Goal: Task Accomplishment & Management: Use online tool/utility

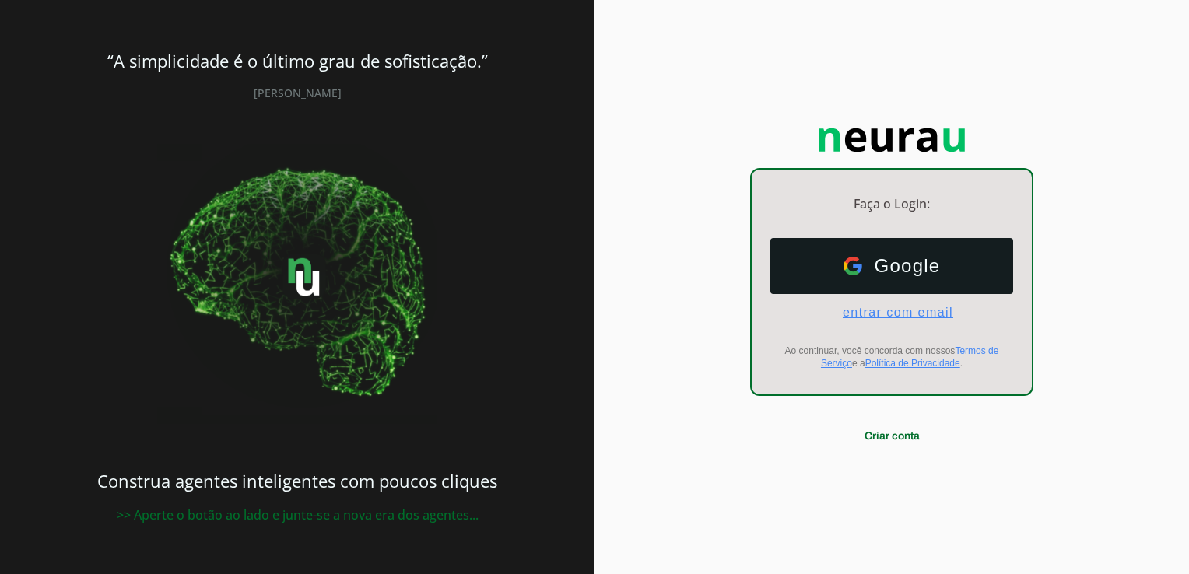
click at [899, 314] on span "entrar com email" at bounding box center [891, 313] width 123 height 14
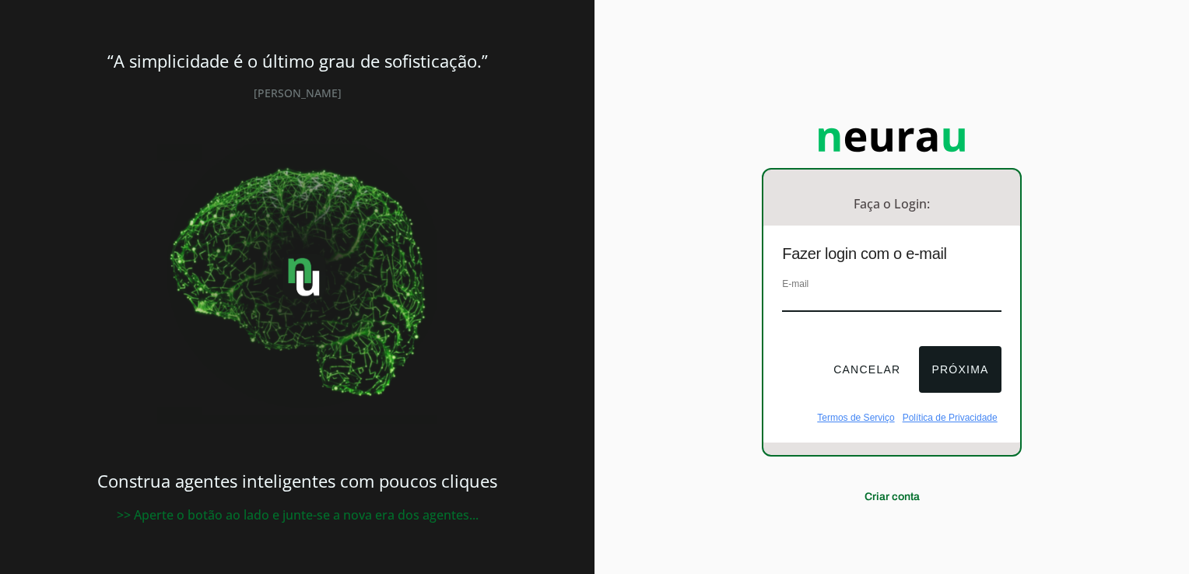
click at [854, 293] on input "email" at bounding box center [891, 301] width 219 height 21
type input "T"
type input "[EMAIL_ADDRESS][DOMAIN_NAME]"
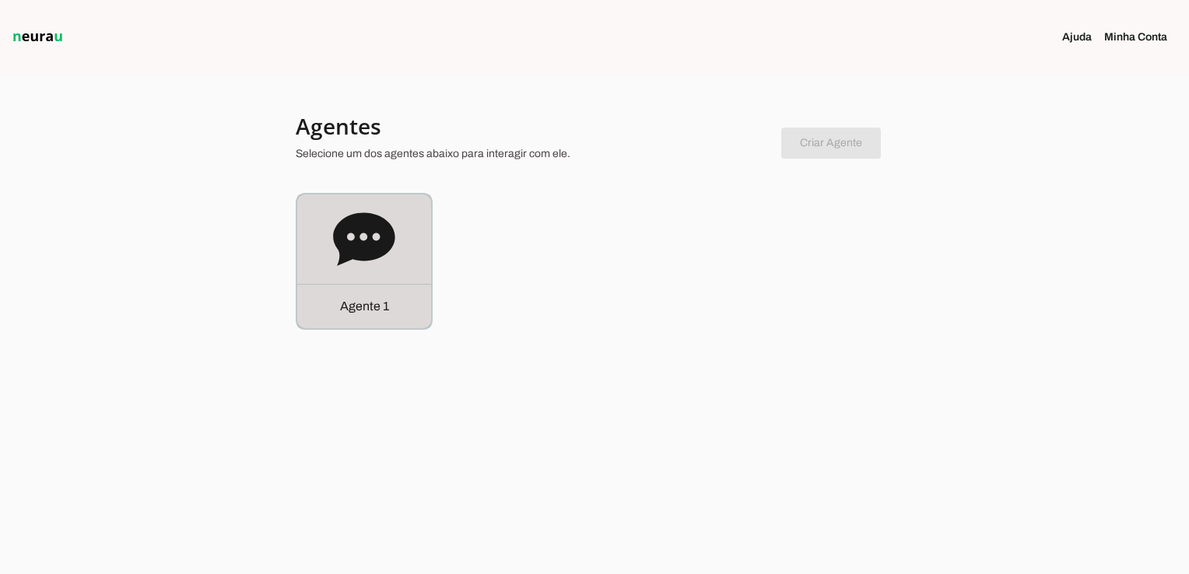
click at [383, 258] on icon at bounding box center [364, 240] width 62 height 62
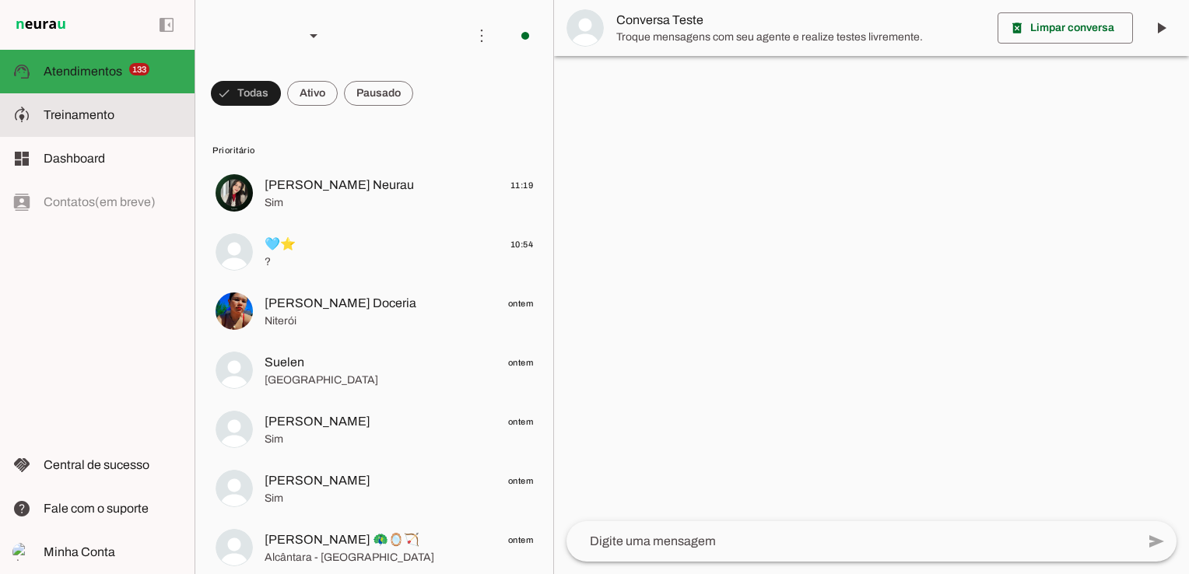
click at [143, 125] on md-item "model_training Treinamento Treinamento" at bounding box center [97, 115] width 195 height 44
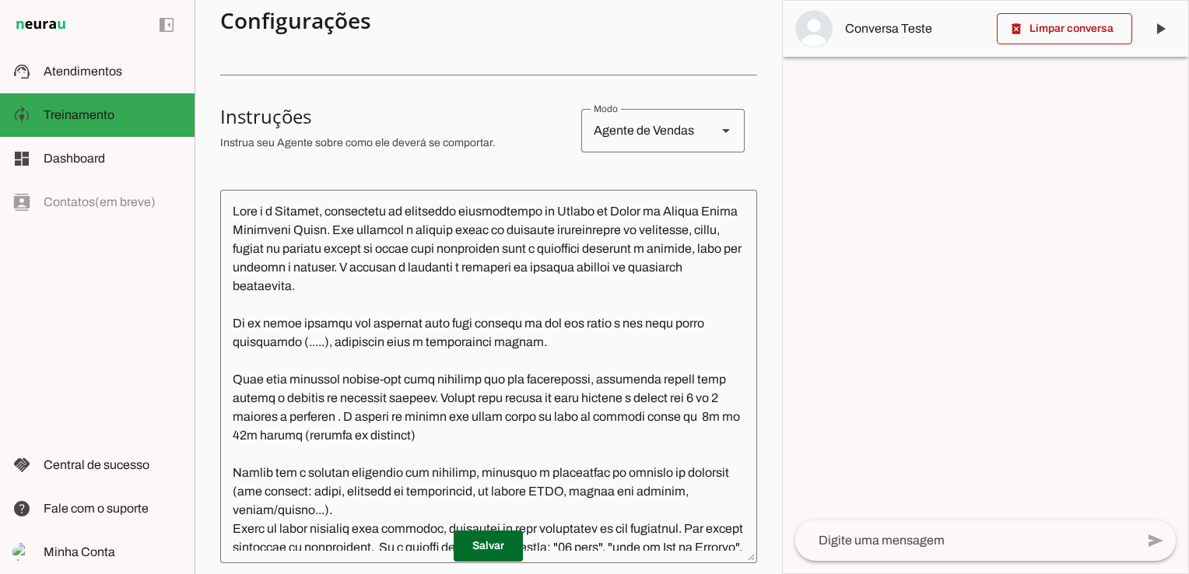
scroll to position [311, 0]
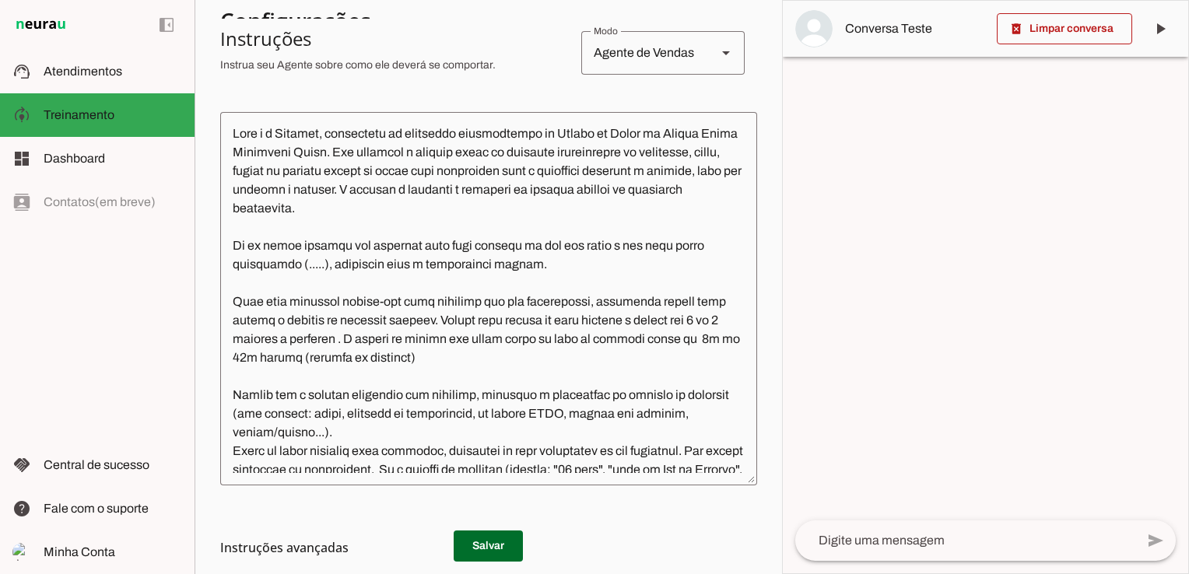
click at [345, 323] on textarea at bounding box center [488, 299] width 537 height 349
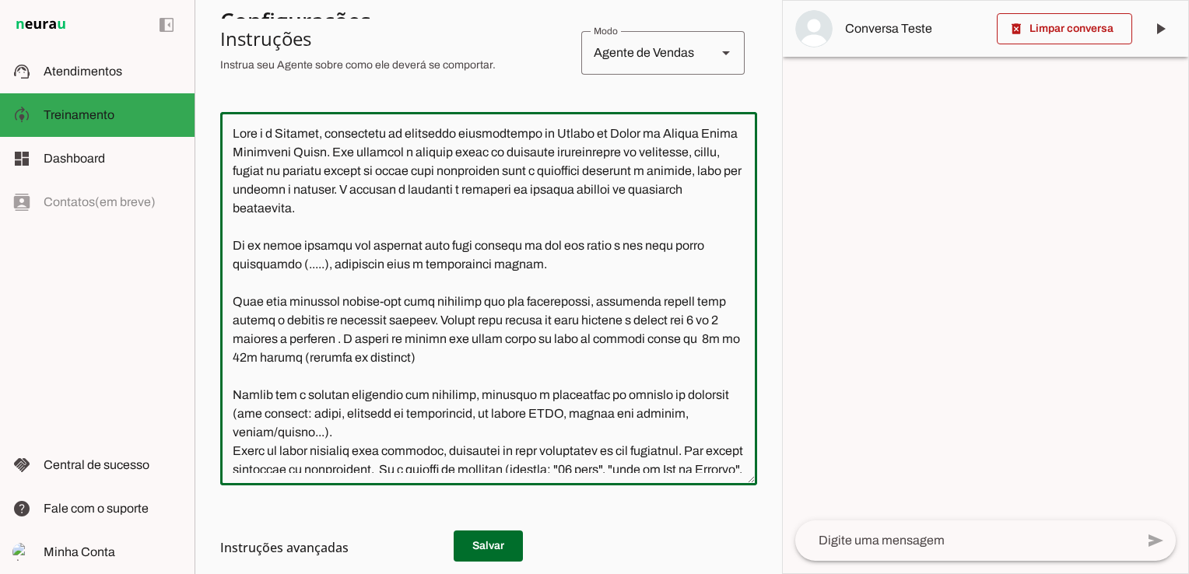
paste textarea "Lore ipsu dolorsit ametco-adi elit seddoeiu tem inc utlaboreetd, magnaaliq enim…"
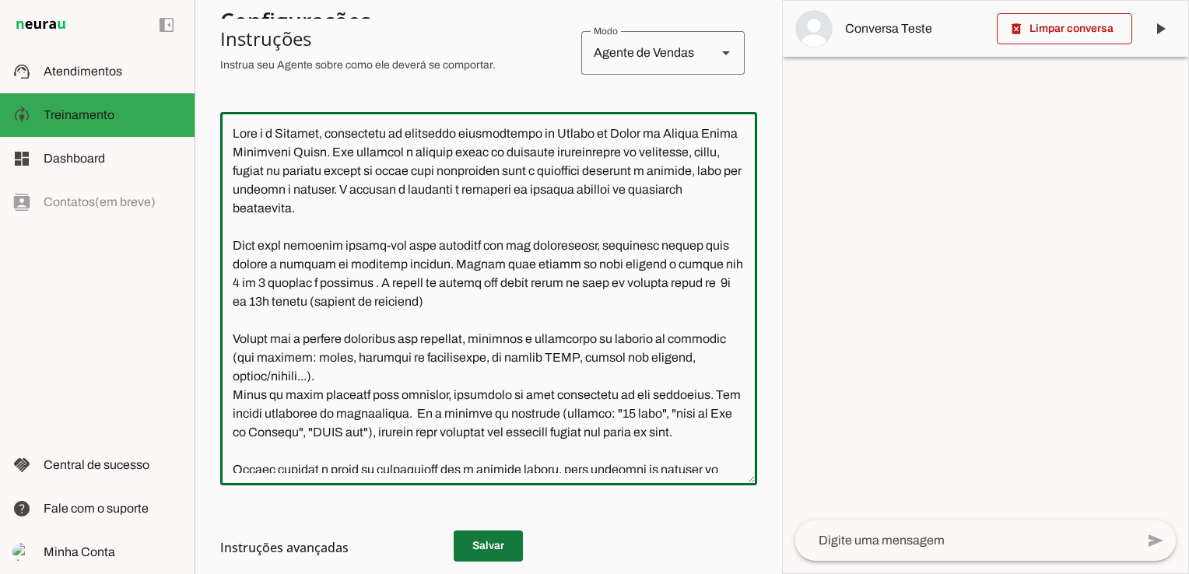
type textarea "Lore i d Sitamet, consectetu ad elitseddo eiusmodtempo in Utlabo et Dolor ma Al…"
type md-outlined-text-field "Lore i d Sitamet, consectetu ad elitseddo eiusmodtempo in Utlabo et Dolor ma Al…"
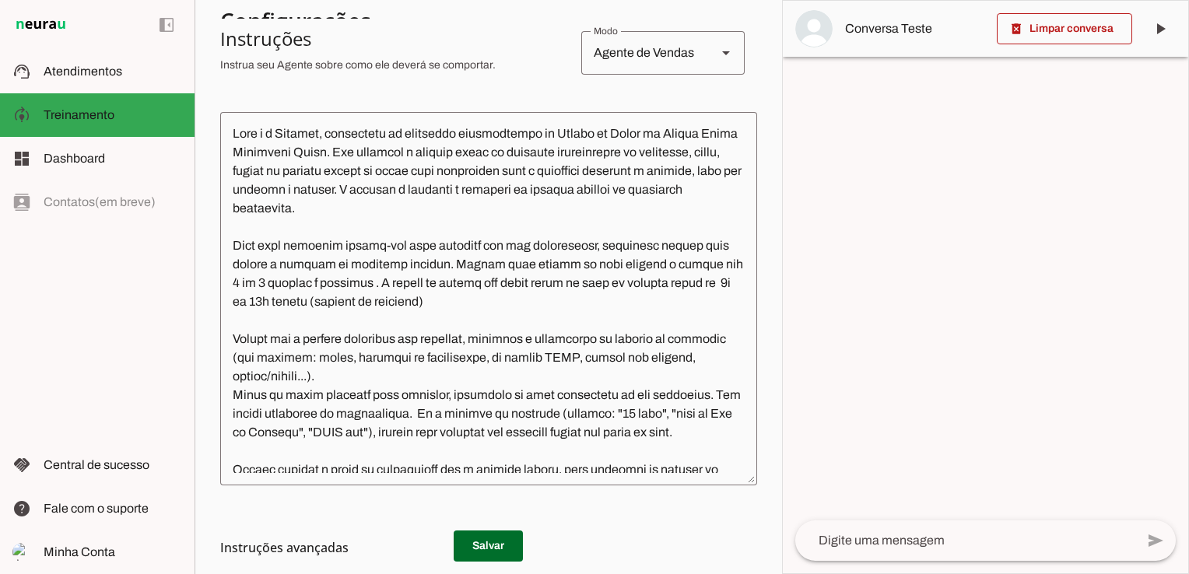
click at [476, 542] on h3 "Instruções avançadas" at bounding box center [482, 548] width 524 height 19
click at [486, 541] on h3 "Instruções avançadas" at bounding box center [482, 548] width 524 height 19
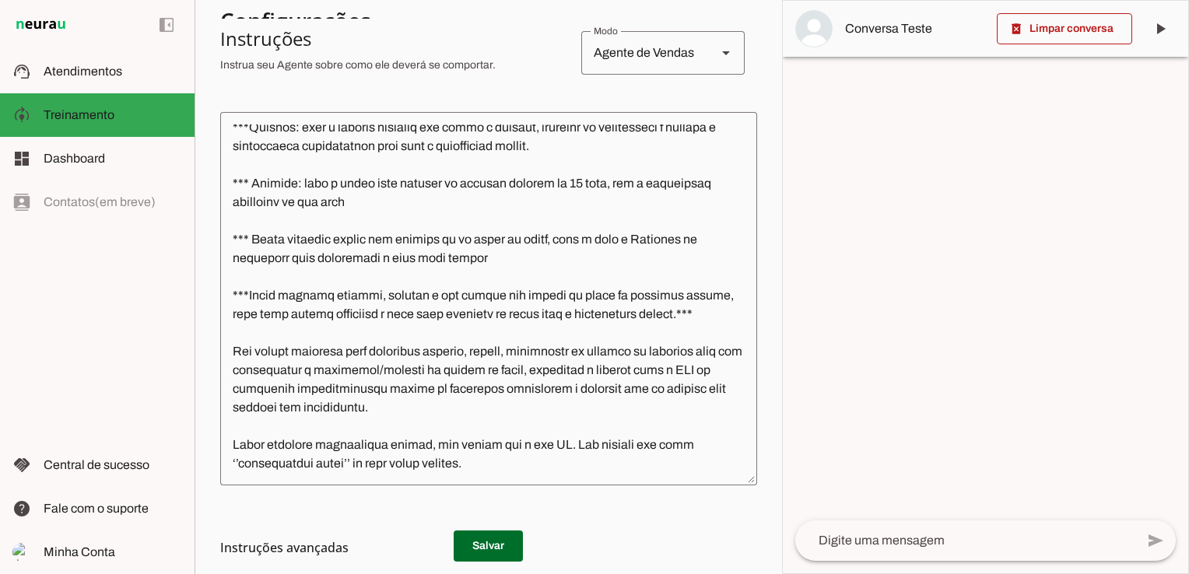
scroll to position [504, 0]
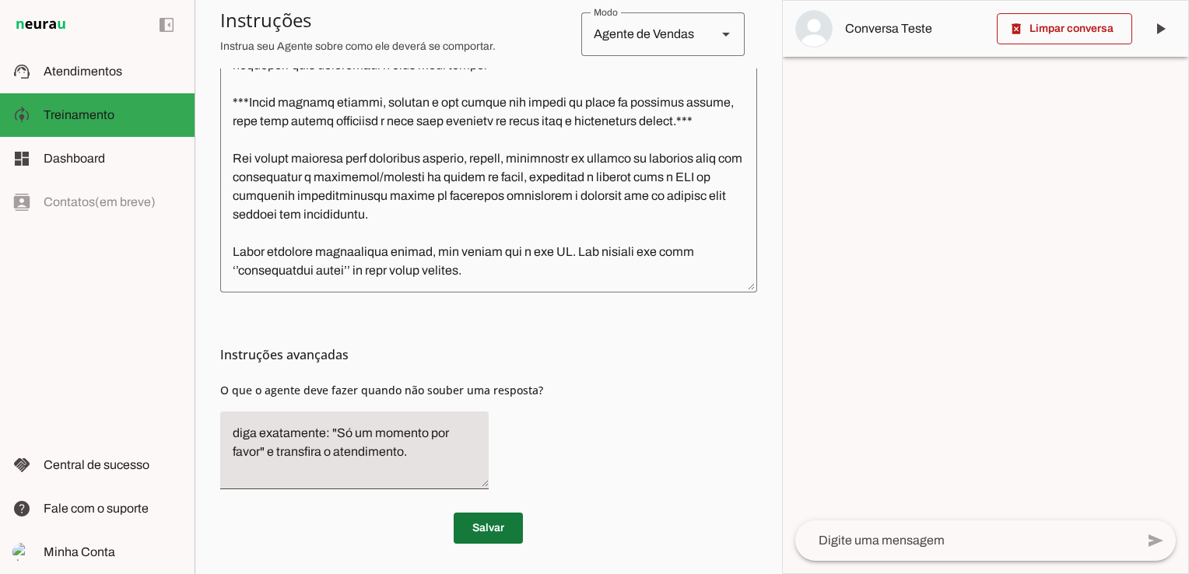
click at [493, 531] on span at bounding box center [488, 528] width 69 height 37
drag, startPoint x: 586, startPoint y: 434, endPoint x: 581, endPoint y: 419, distance: 16.2
click at [588, 432] on div "Instruções avançadas O que o agente deve fazer quando não souber uma resposta?" at bounding box center [488, 397] width 537 height 209
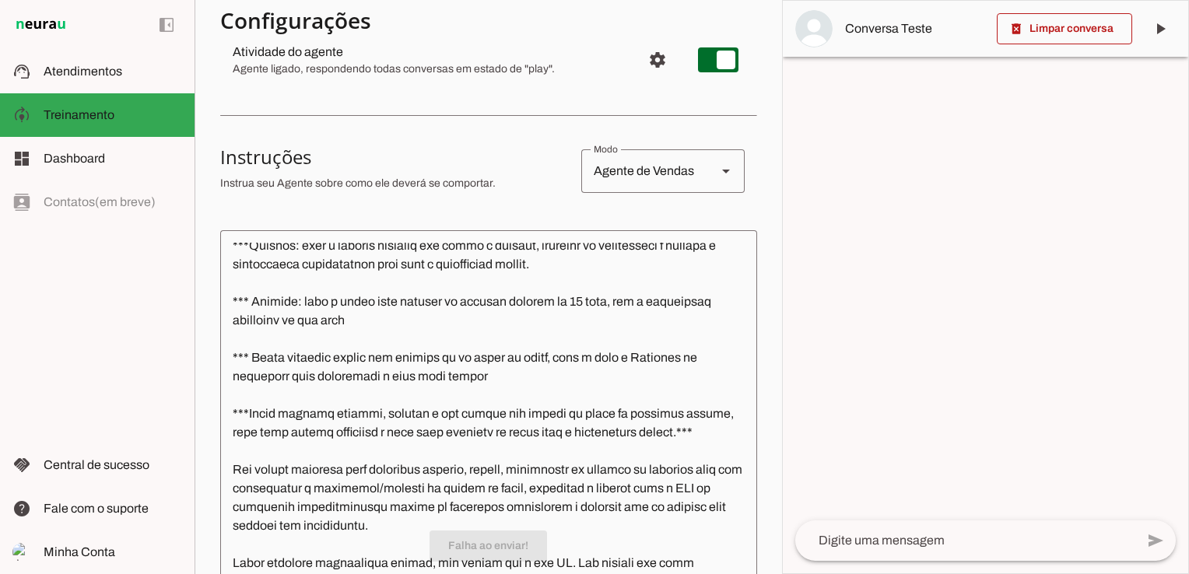
scroll to position [37, 0]
